Goal: Information Seeking & Learning: Learn about a topic

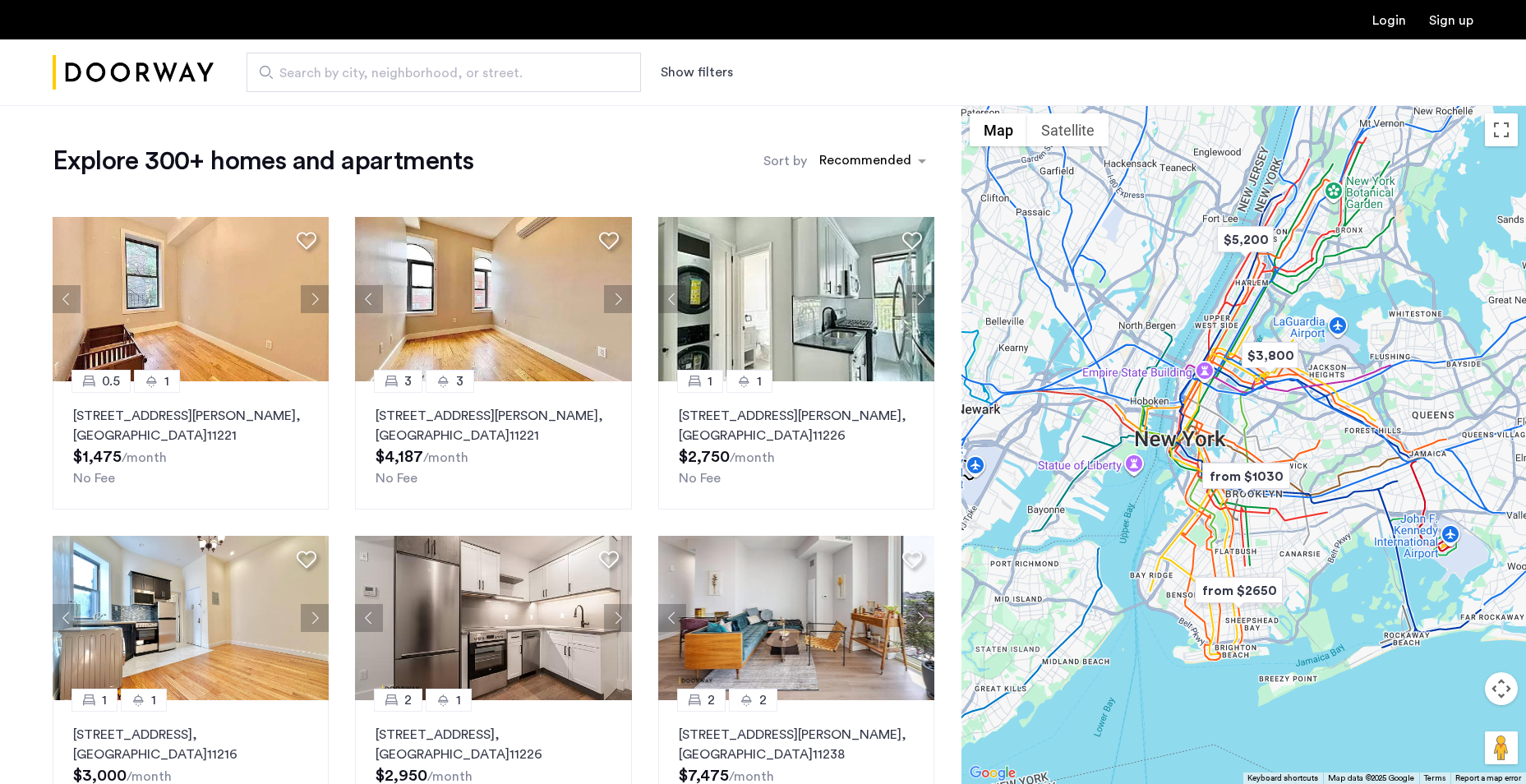
click at [411, 68] on span "Search by city, neighborhood, or street." at bounding box center [437, 73] width 316 height 19
click at [411, 68] on input "Search by city, neighborhood, or street." at bounding box center [443, 72] width 395 height 40
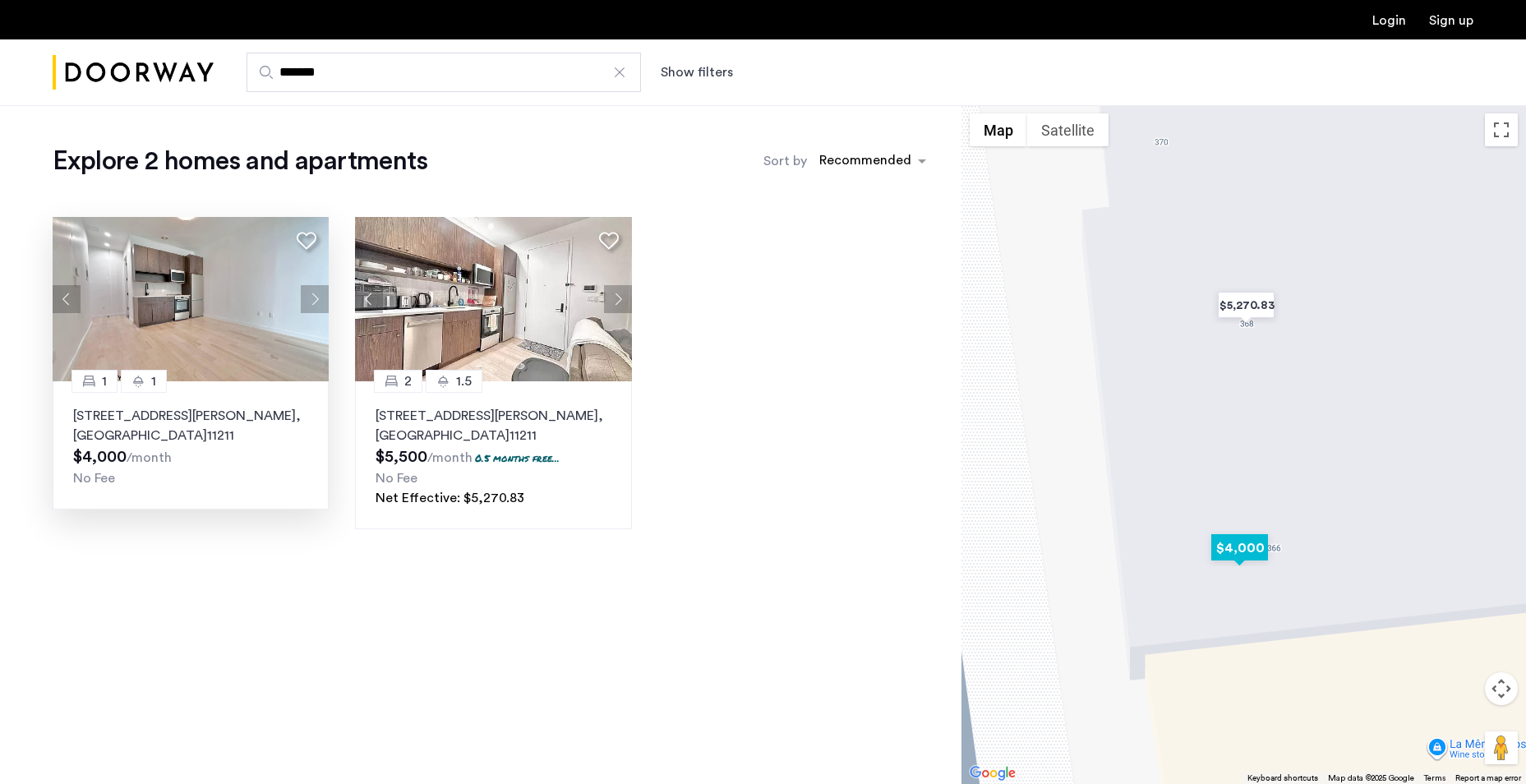
type input "*******"
click at [219, 410] on p "366 Leonard Street, Unit 2C, Brooklyn , NY 11211" at bounding box center [190, 425] width 235 height 40
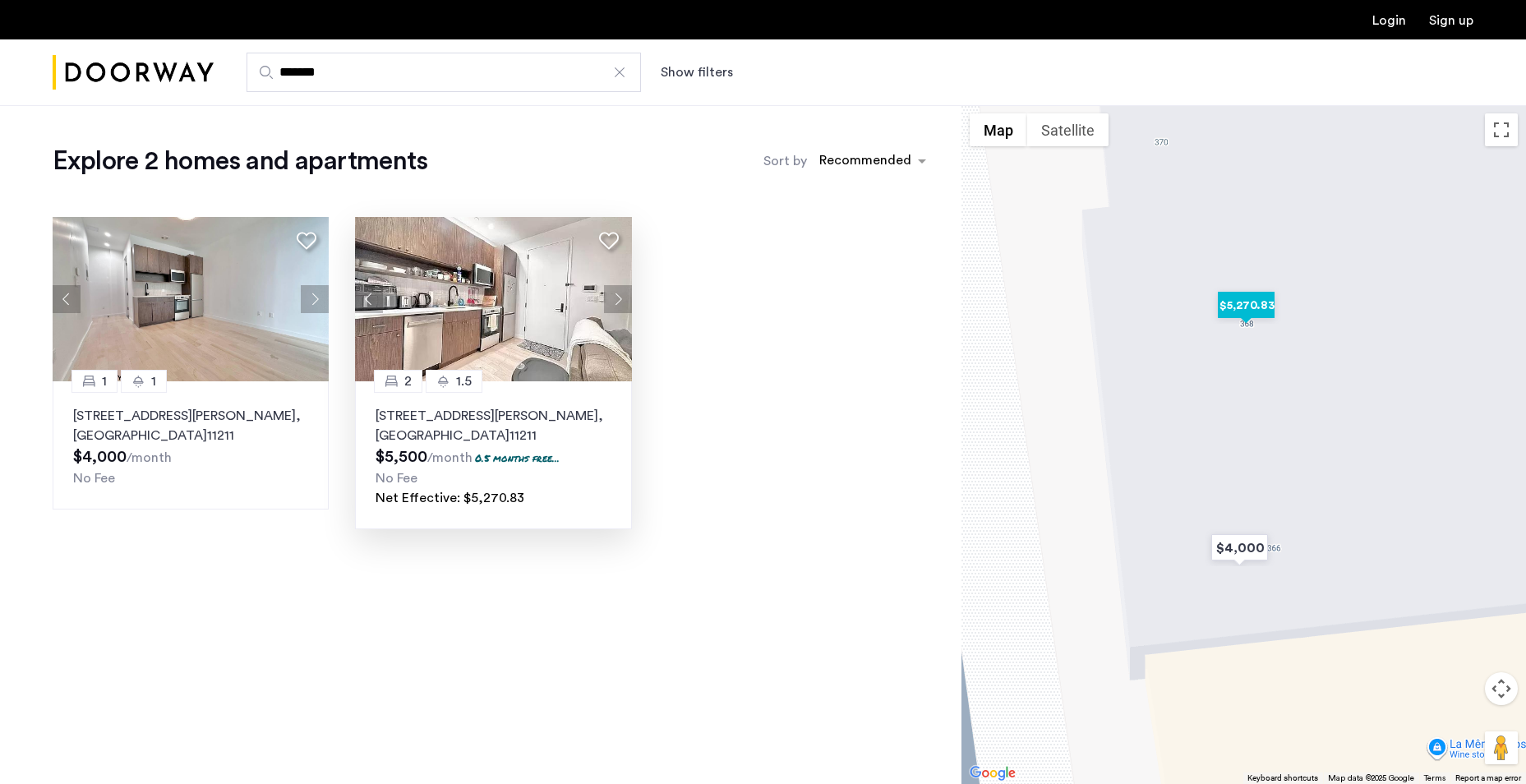
click at [433, 422] on p "368 Leonard Street, Unit 1A, Brooklyn , NY 11211" at bounding box center [492, 425] width 235 height 40
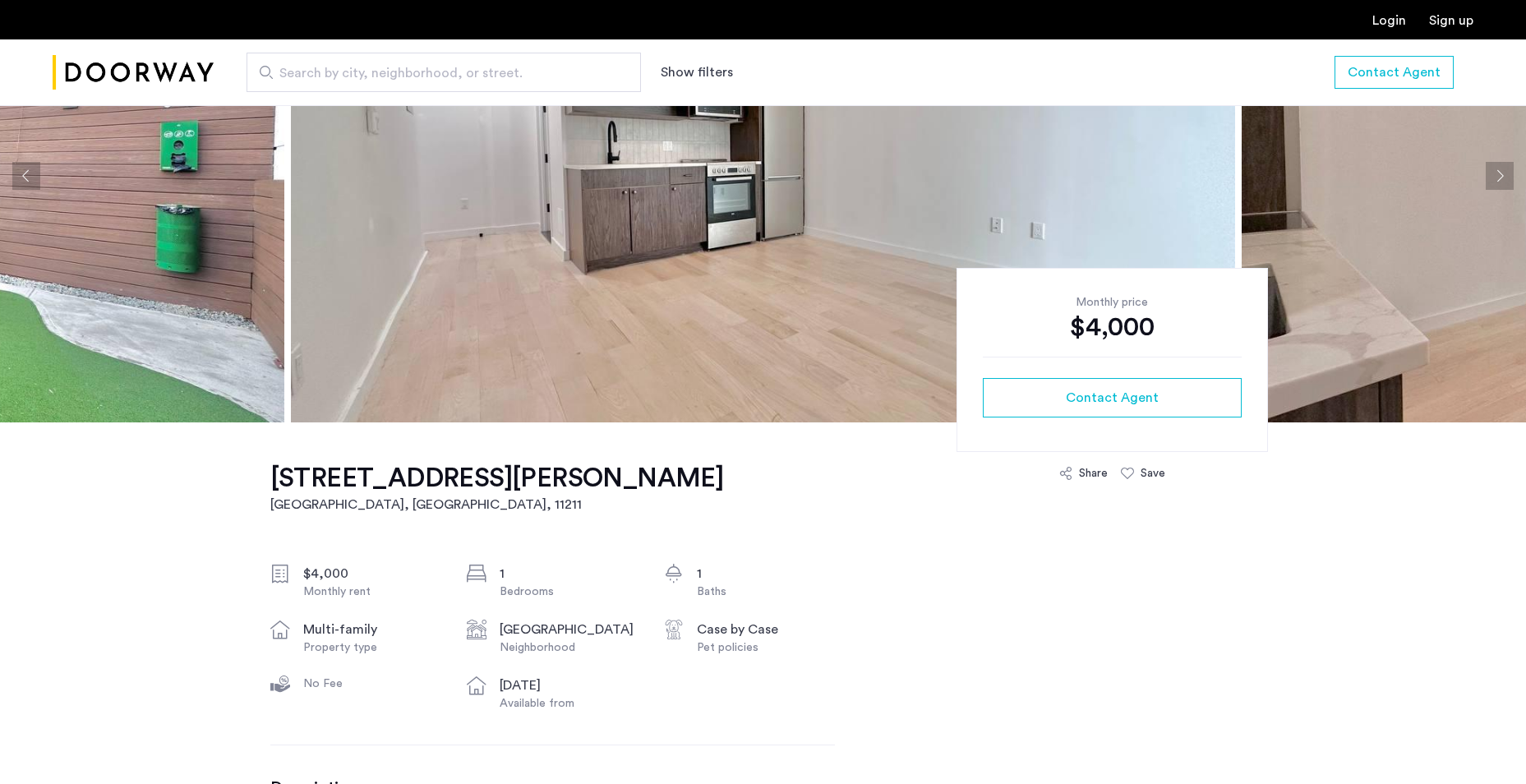
scroll to position [657, 0]
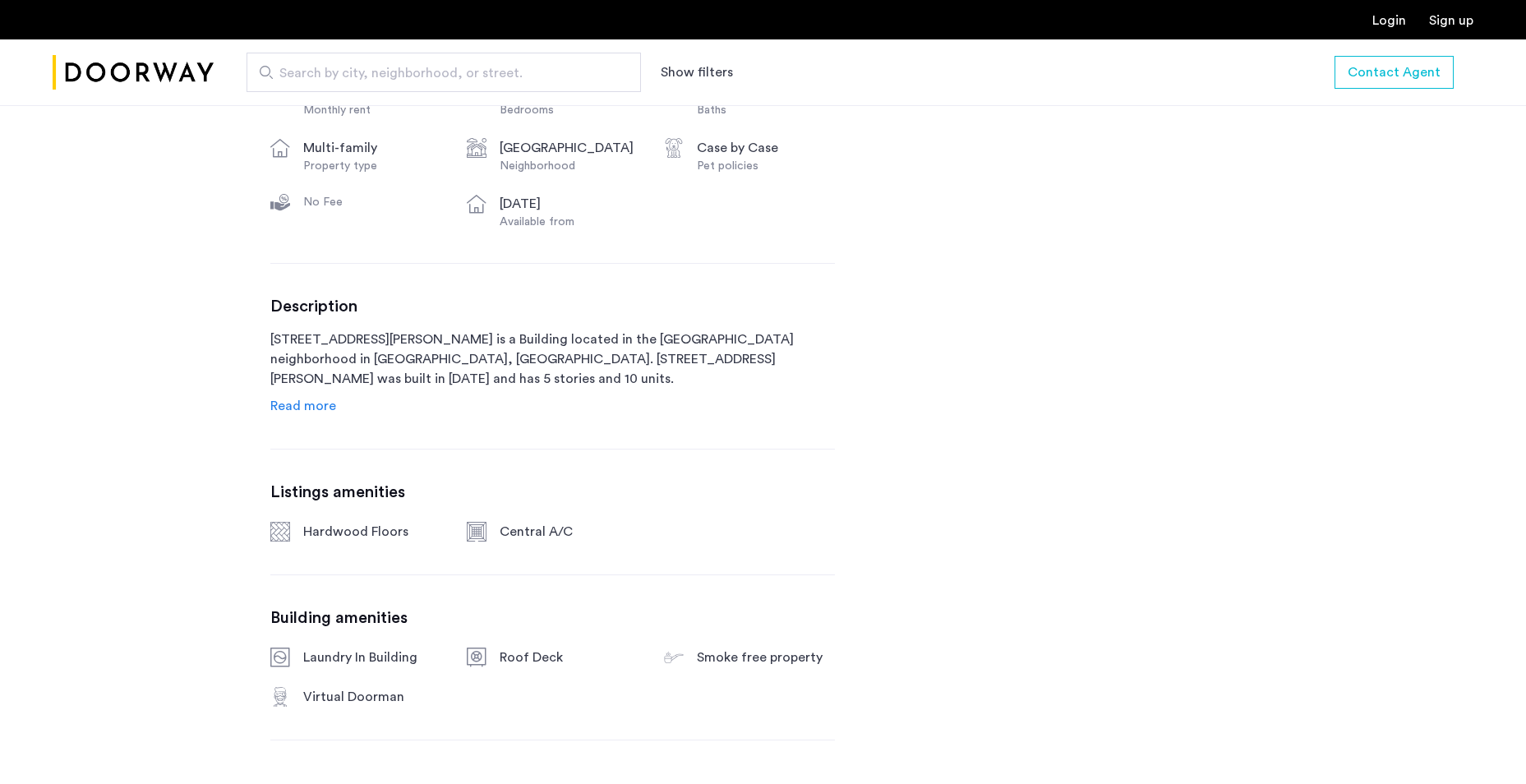
click at [302, 403] on span "Read more" at bounding box center [303, 405] width 66 height 13
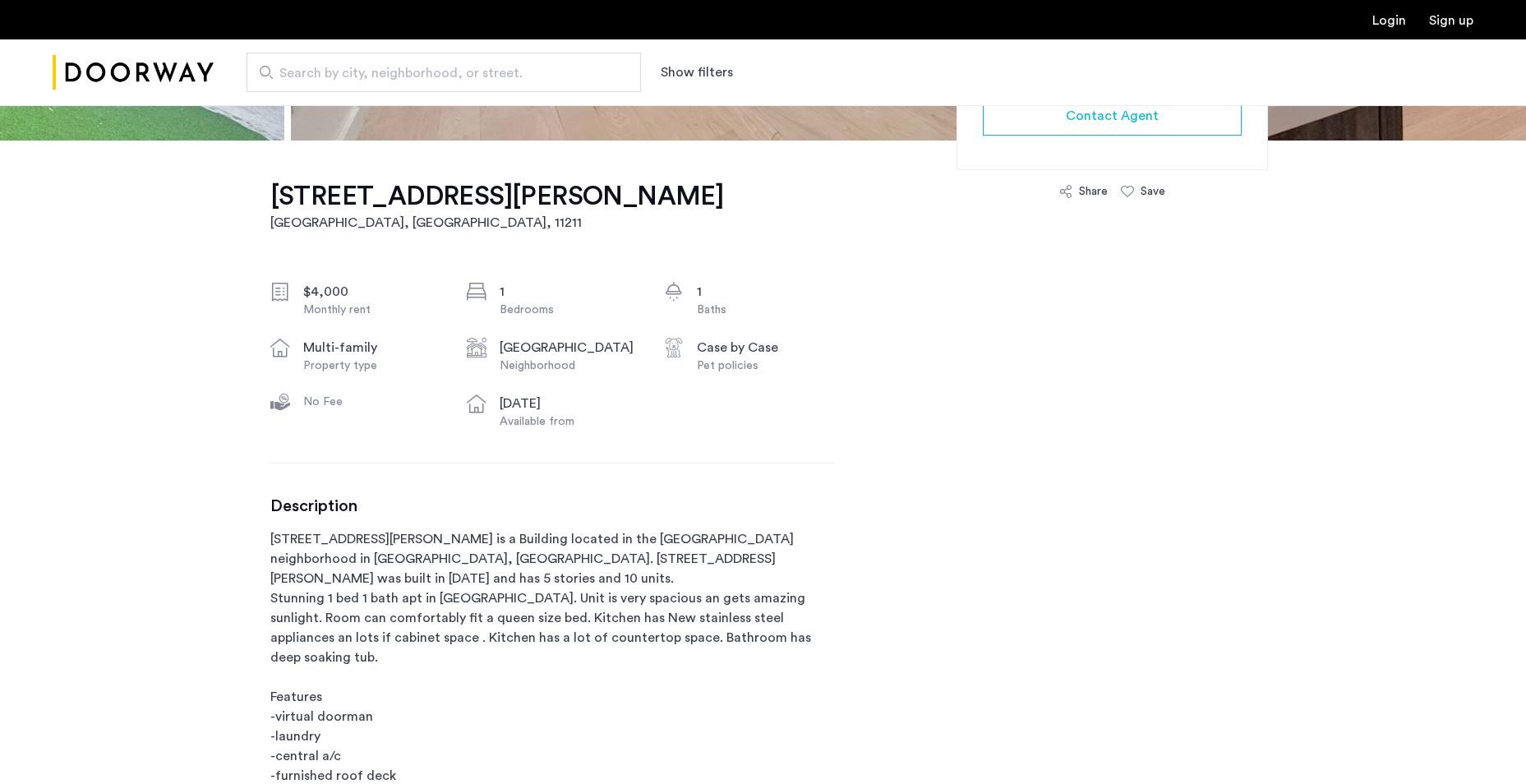
scroll to position [0, 0]
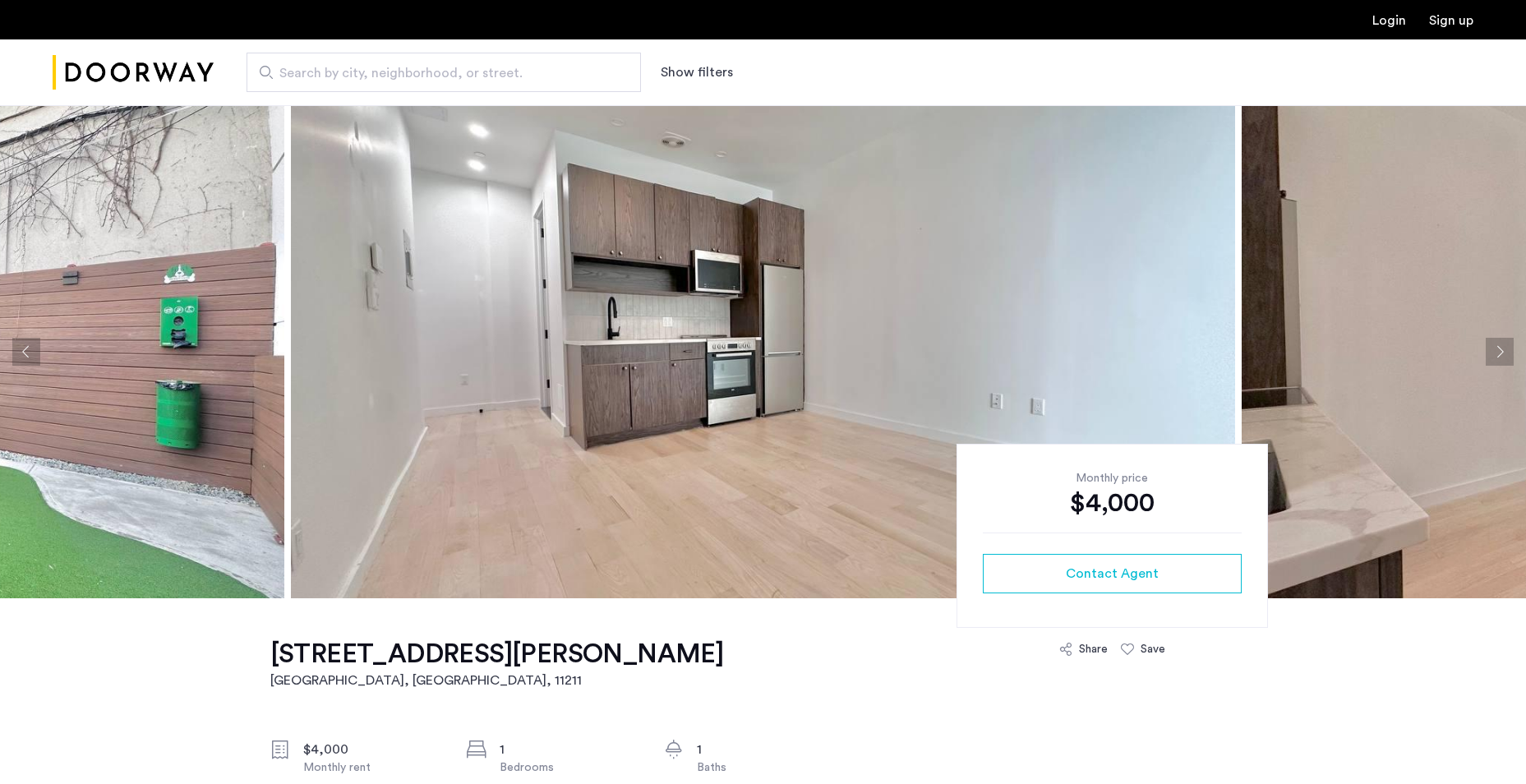
click at [1495, 355] on button "Next apartment" at bounding box center [1500, 352] width 28 height 28
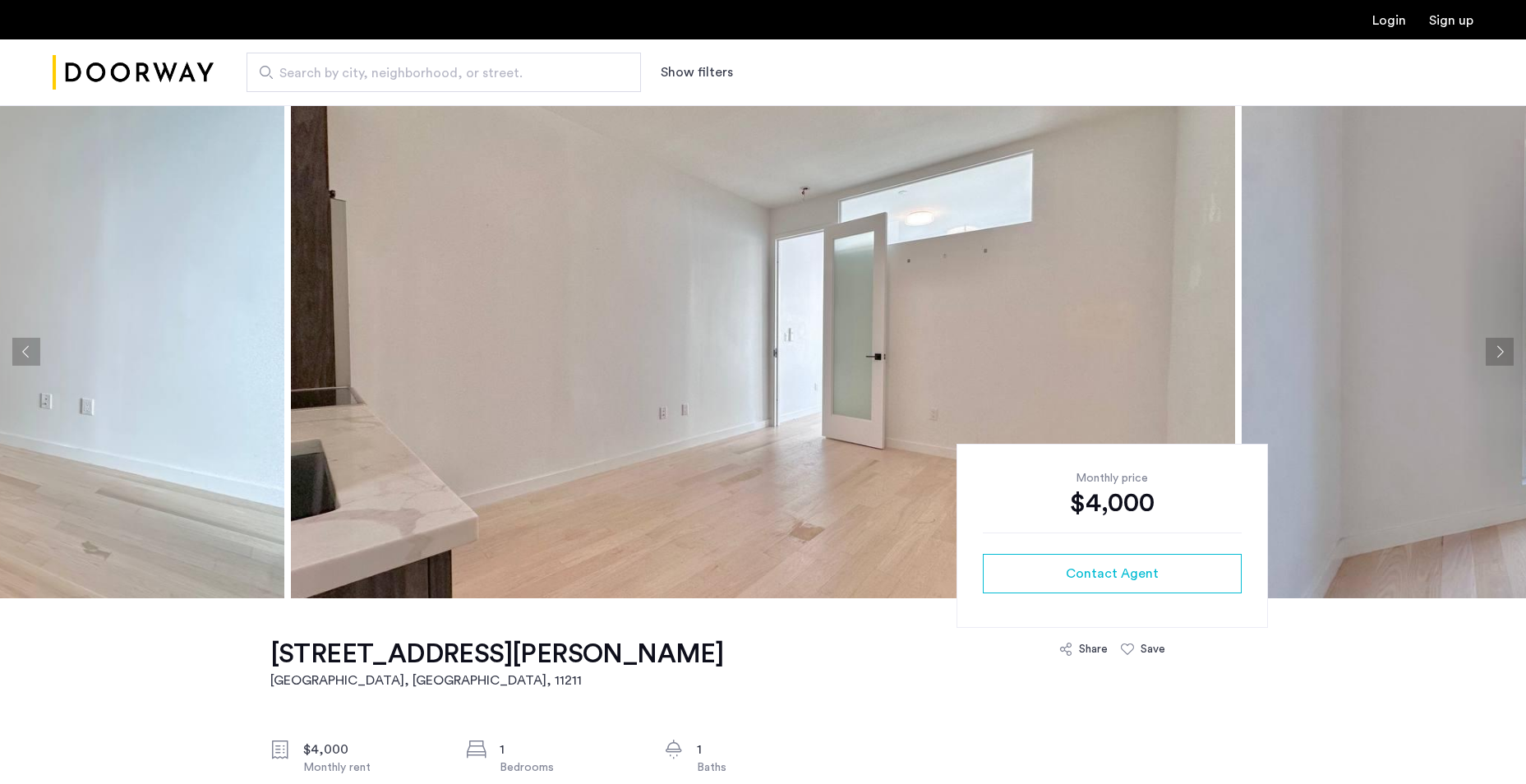
click at [1495, 355] on button "Next apartment" at bounding box center [1500, 352] width 28 height 28
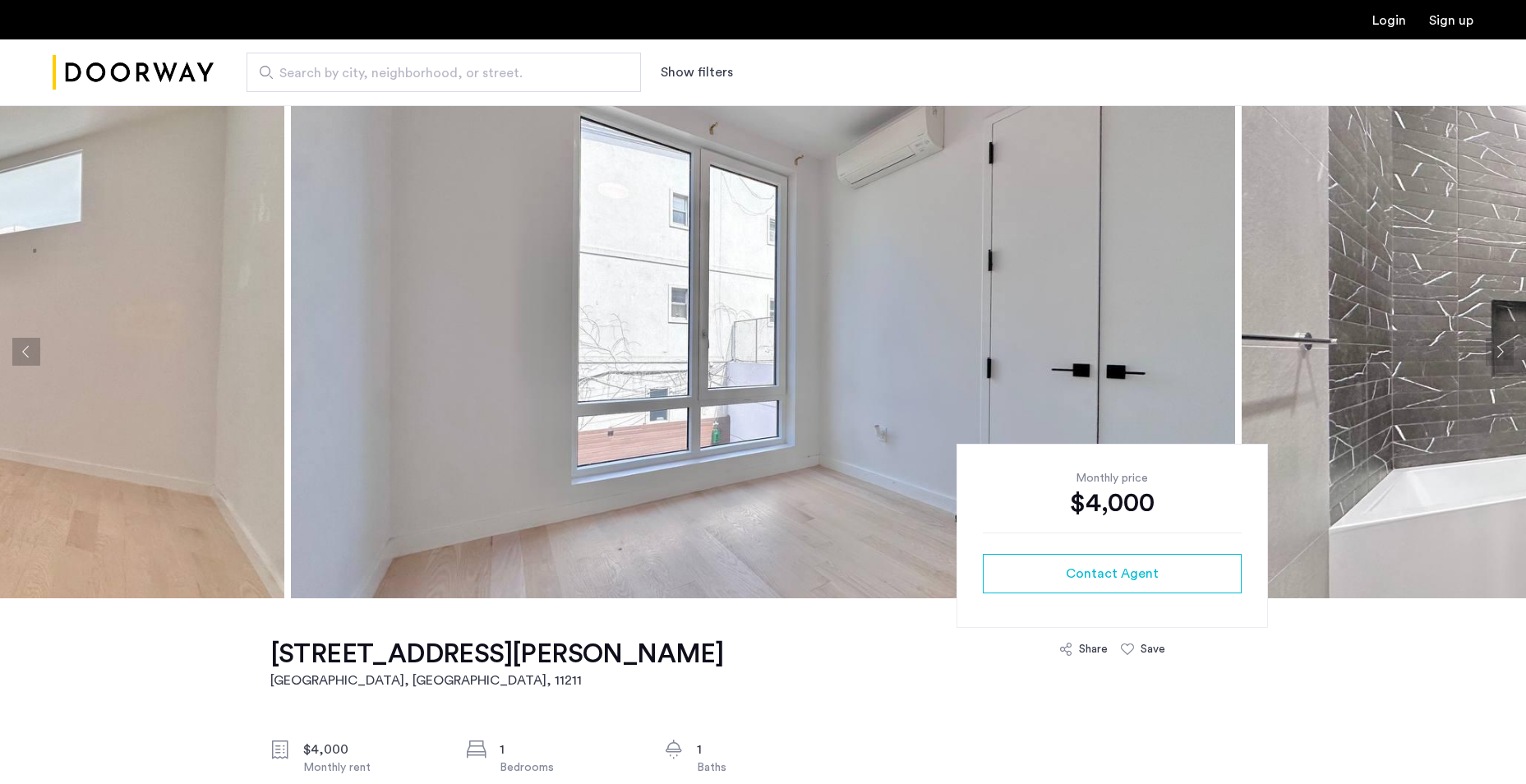
click at [1495, 355] on button "Next apartment" at bounding box center [1500, 352] width 28 height 28
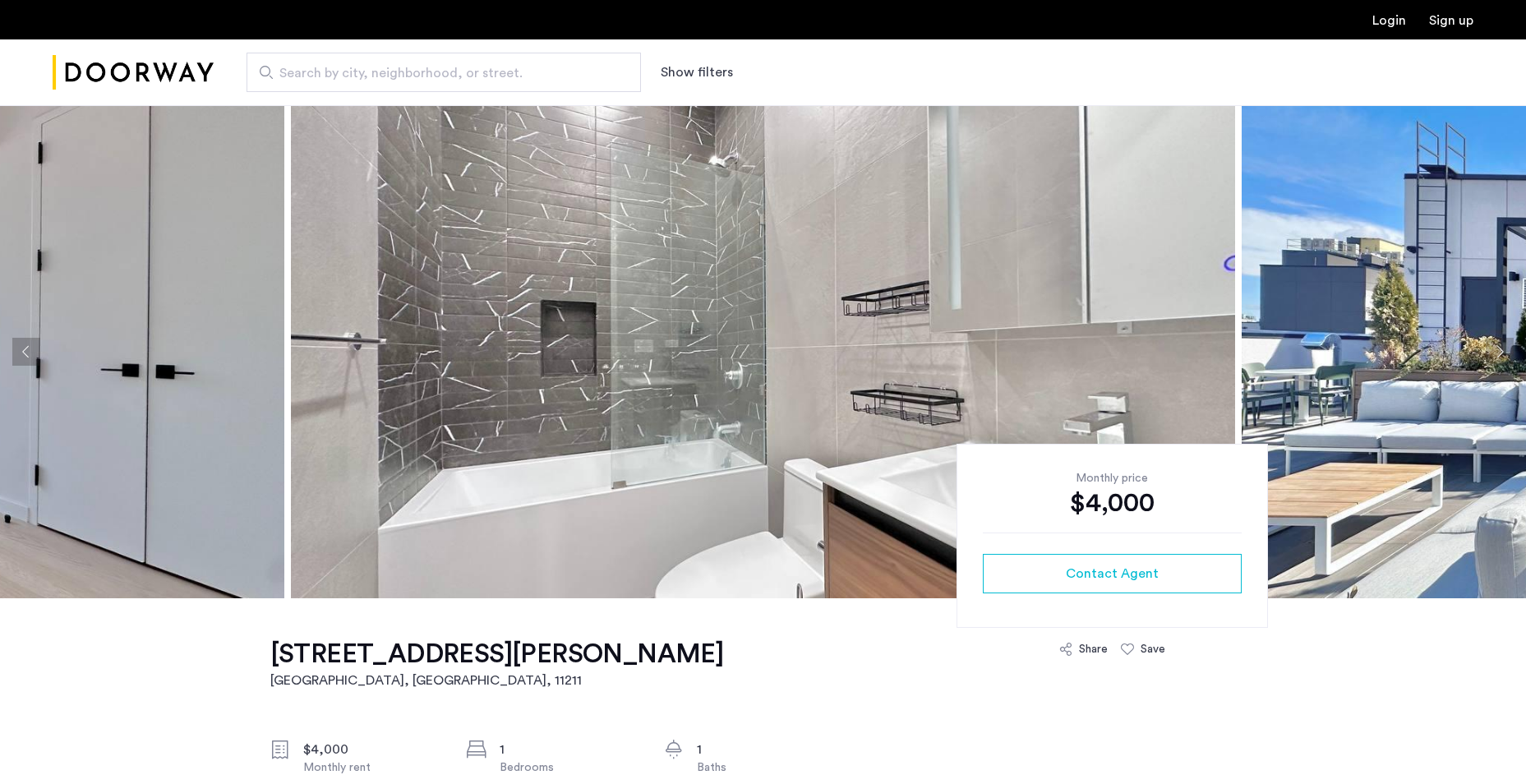
click at [1495, 355] on button "Next apartment" at bounding box center [1500, 352] width 28 height 28
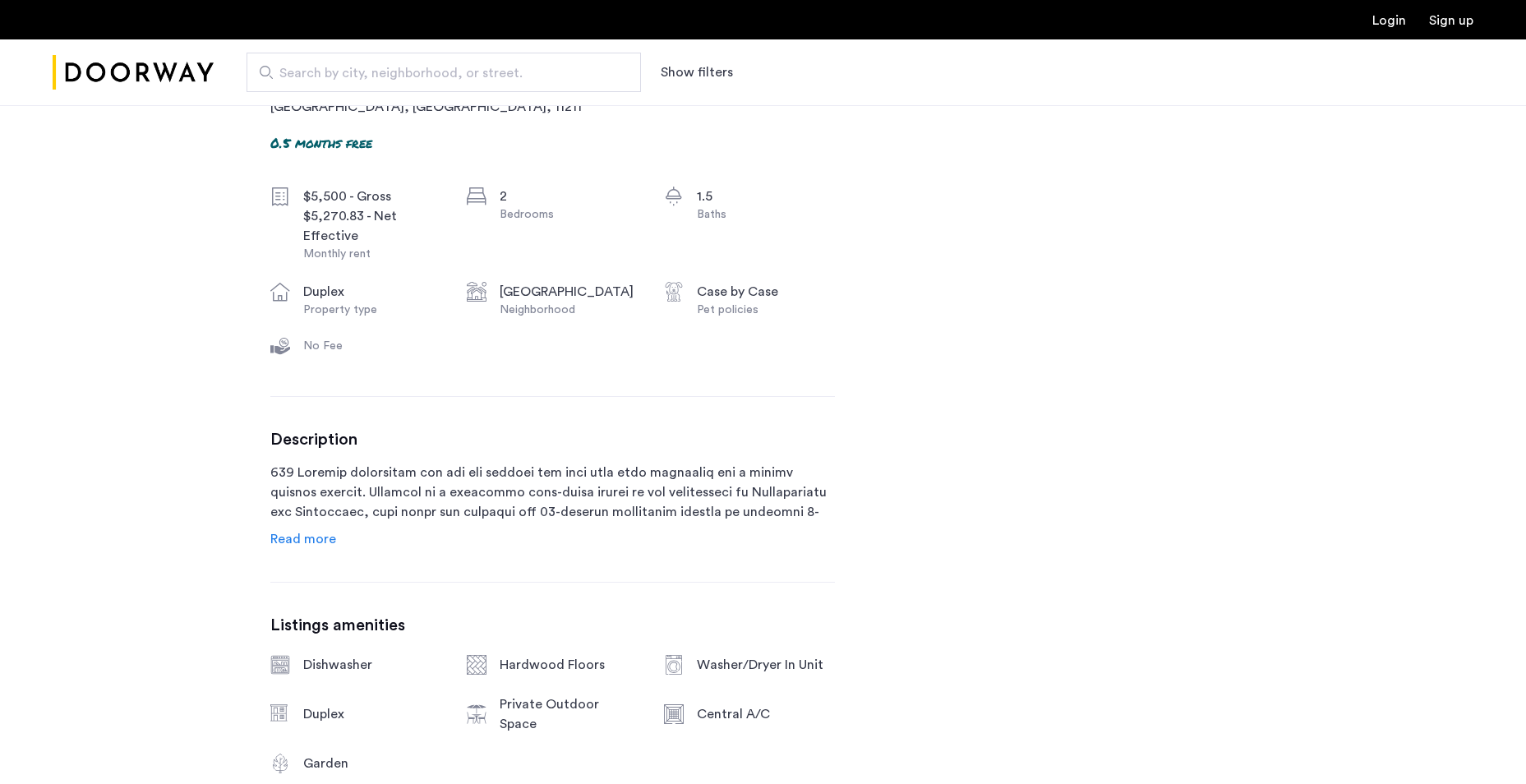
scroll to position [575, 0]
click at [294, 534] on span "Read more" at bounding box center [303, 537] width 66 height 13
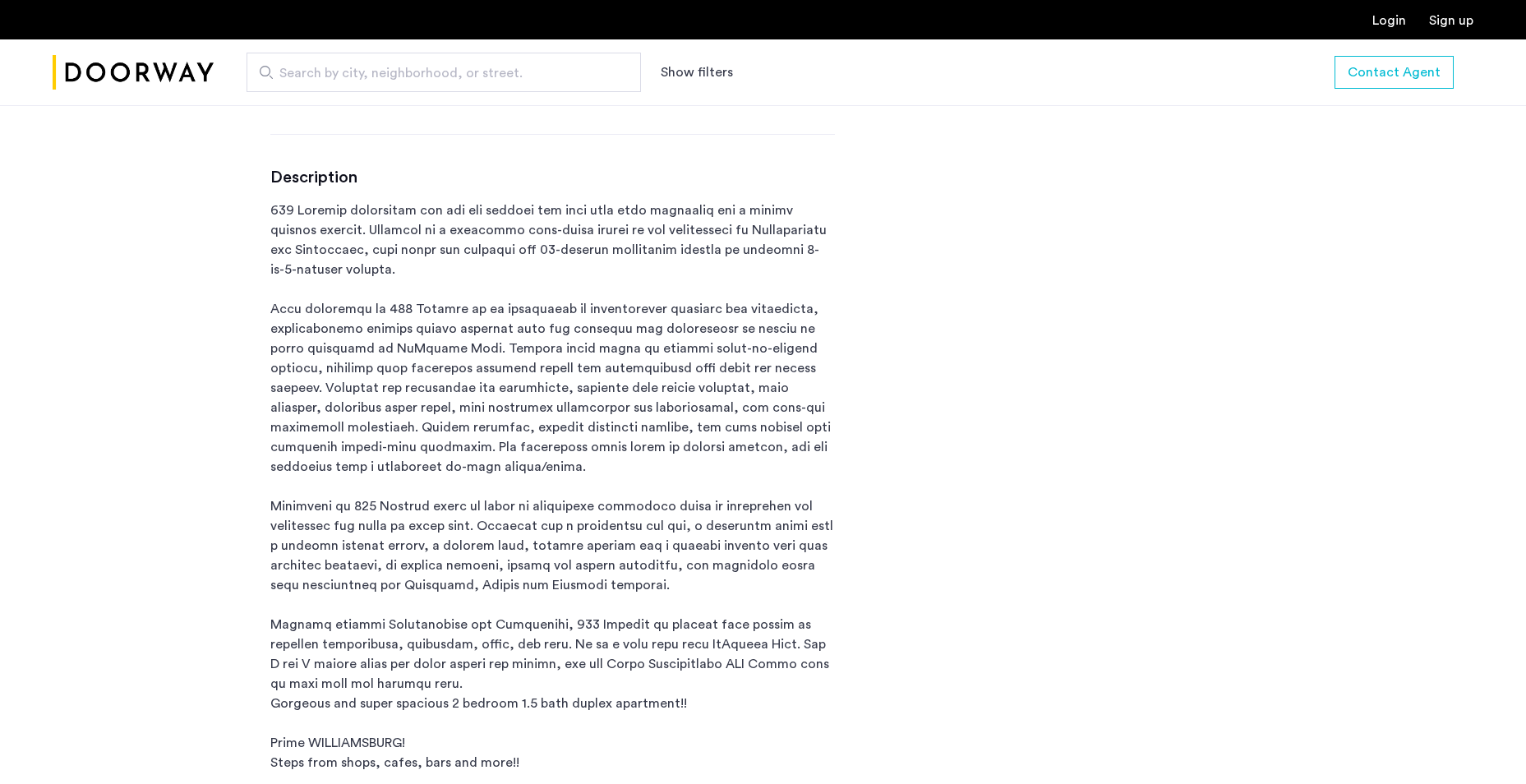
scroll to position [131, 0]
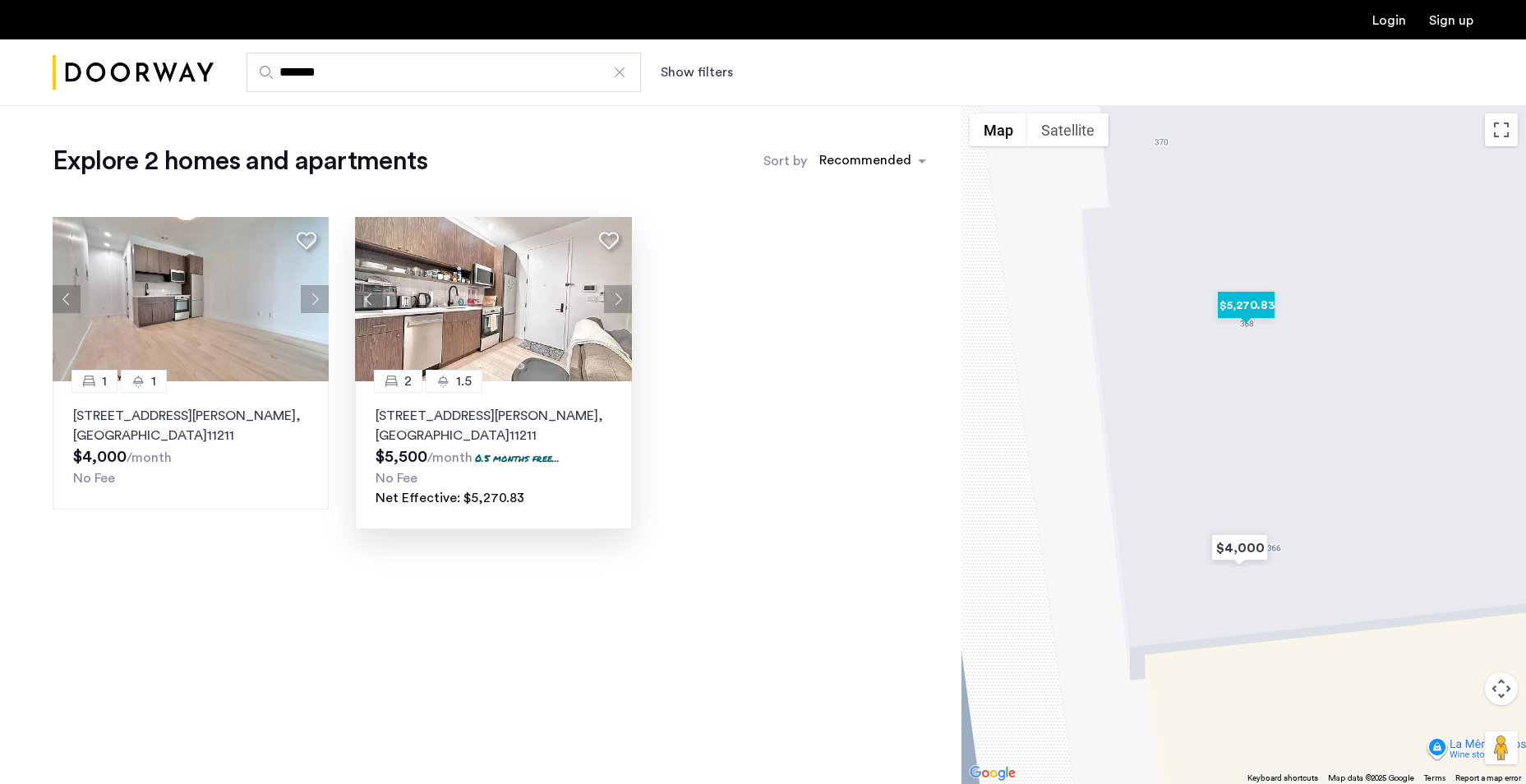
click at [498, 410] on p "368 Leonard Street, Unit 1A, Brooklyn , NY 11211" at bounding box center [492, 425] width 235 height 40
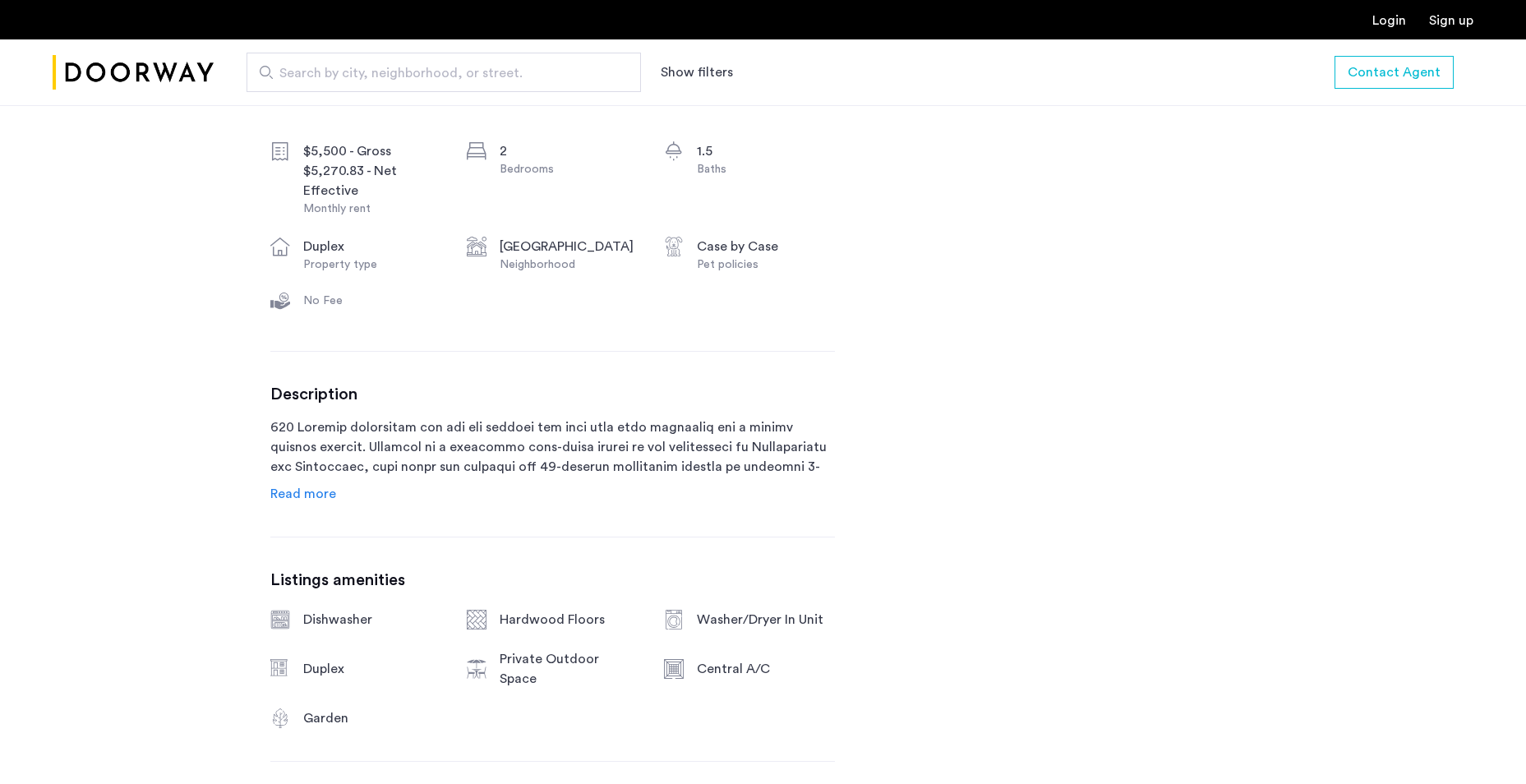
scroll to position [657, 0]
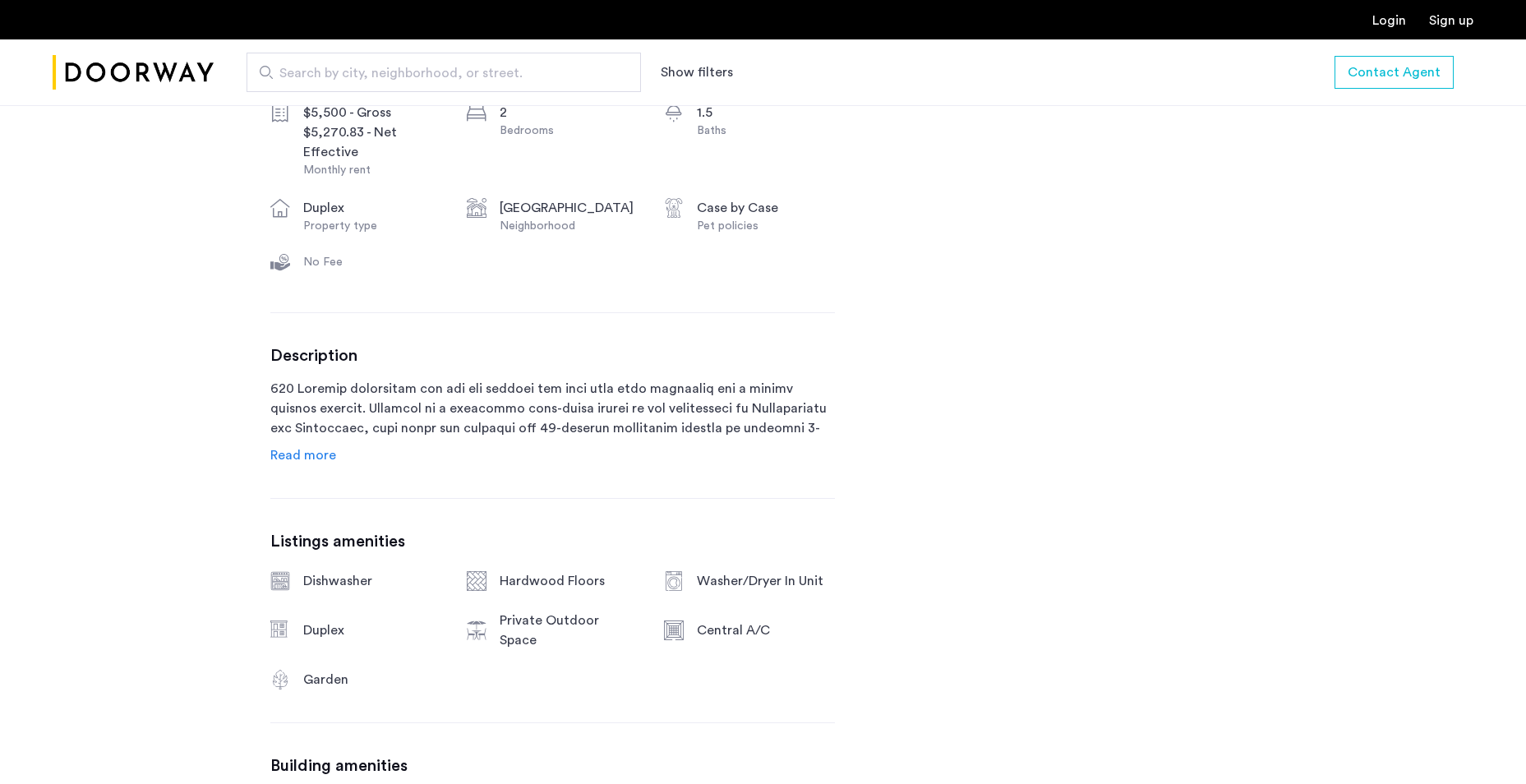
click at [297, 448] on span "Read more" at bounding box center [303, 454] width 66 height 13
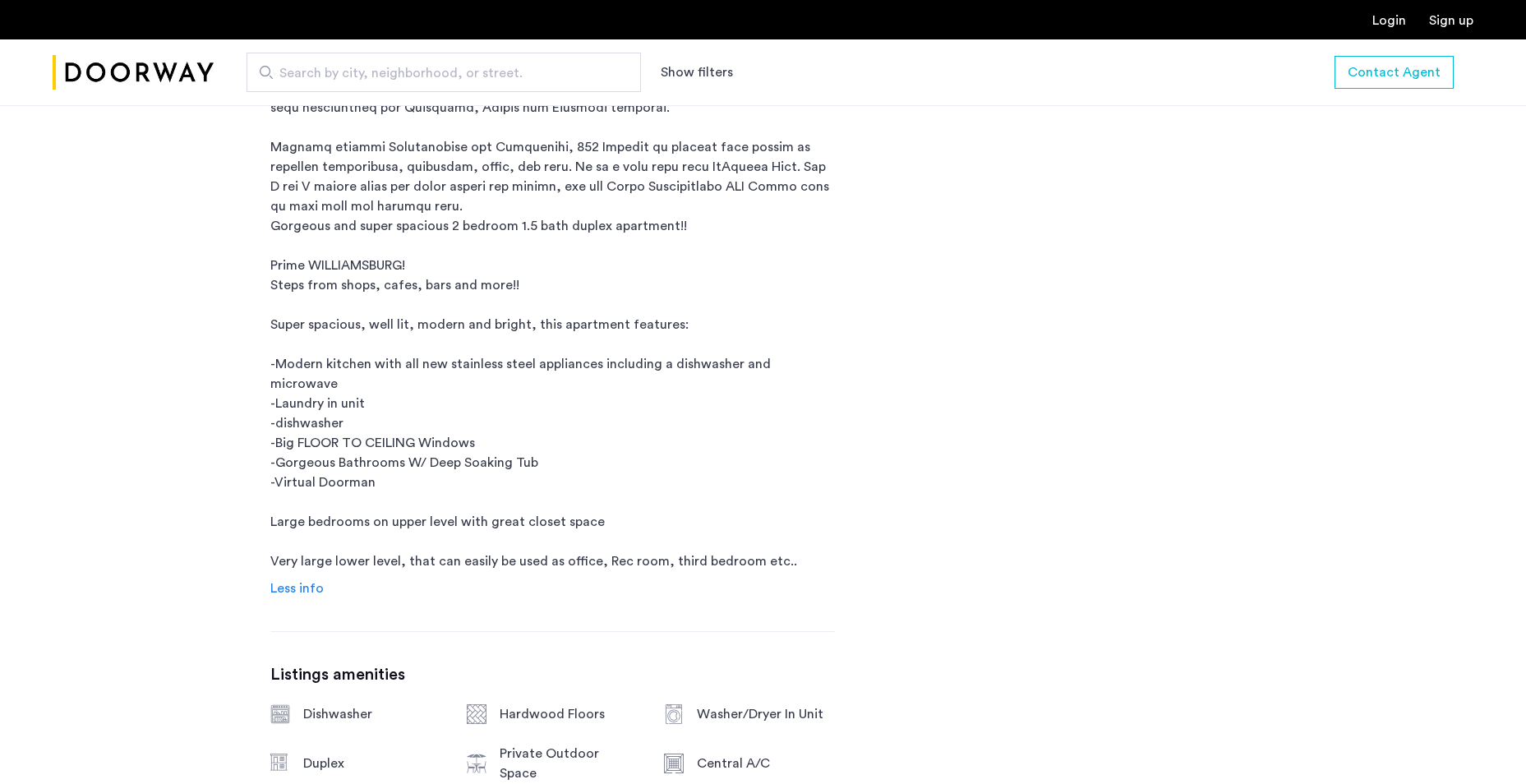
scroll to position [1315, 0]
drag, startPoint x: 263, startPoint y: 526, endPoint x: 873, endPoint y: 540, distance: 610.2
click at [873, 540] on div "368 Leonard Street, Unit 1A Brooklyn, NY , 11211 0.5 months free $5,500 - Gross…" at bounding box center [764, 722] width 1036 height 2878
copy p "Very large lower level, that can easily be used as office, Rec room, third bedr…"
